Goal: Check status

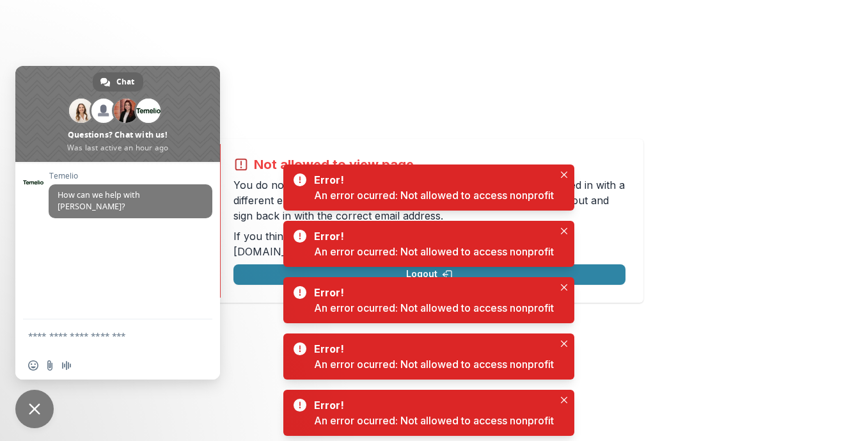
click at [35, 410] on span "Close chat" at bounding box center [35, 409] width 12 height 12
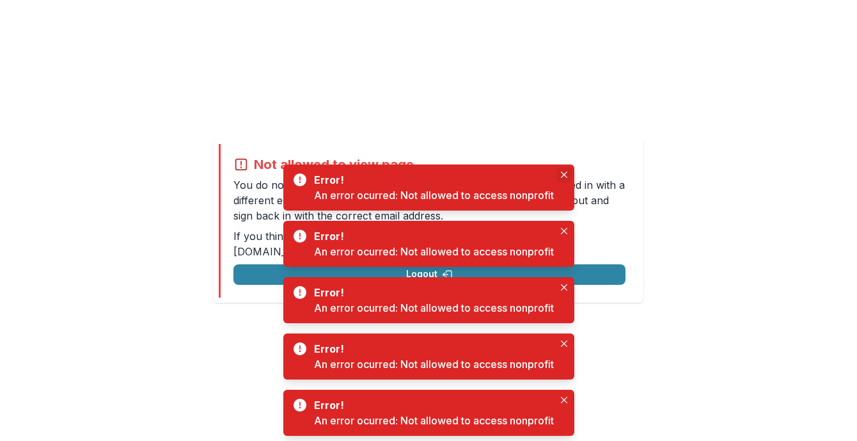
click at [565, 173] on icon "Close" at bounding box center [564, 174] width 6 height 6
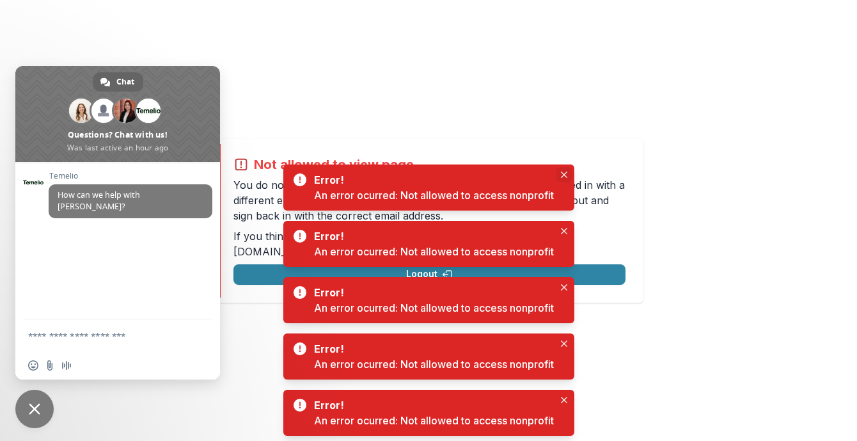
click at [565, 177] on icon "Close" at bounding box center [564, 174] width 6 height 6
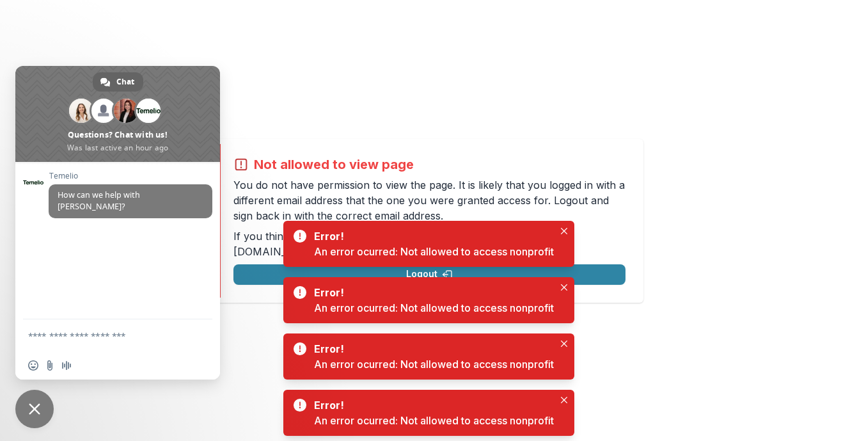
click at [39, 406] on span "Close chat" at bounding box center [35, 409] width 12 height 12
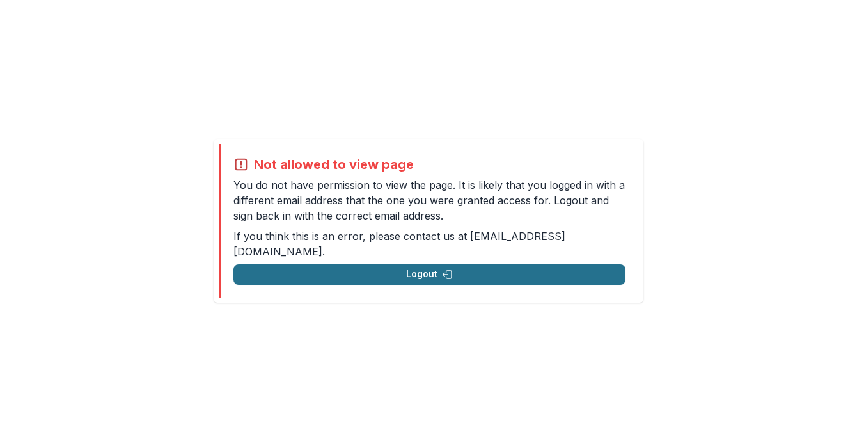
click at [420, 268] on button "Logout" at bounding box center [429, 274] width 392 height 20
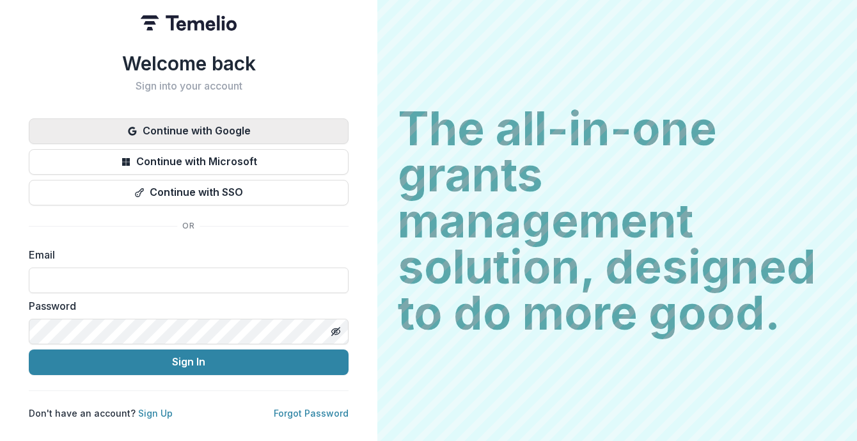
click at [215, 139] on button "Continue with Google" at bounding box center [189, 131] width 320 height 26
click at [205, 133] on button "Continue with Google" at bounding box center [189, 131] width 320 height 26
